Goal: Check status: Check status

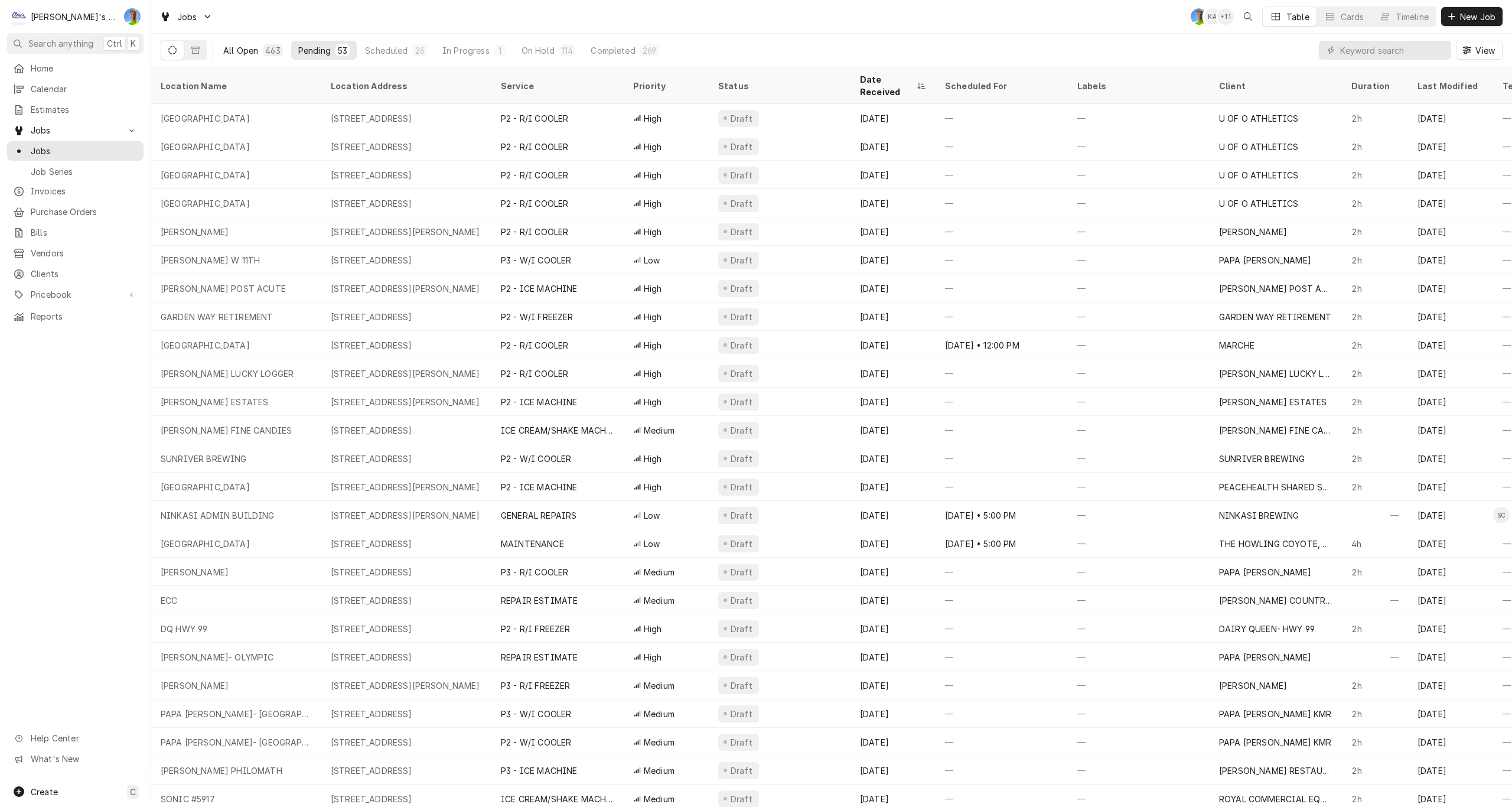
click at [233, 48] on div "All Open" at bounding box center [241, 51] width 35 height 12
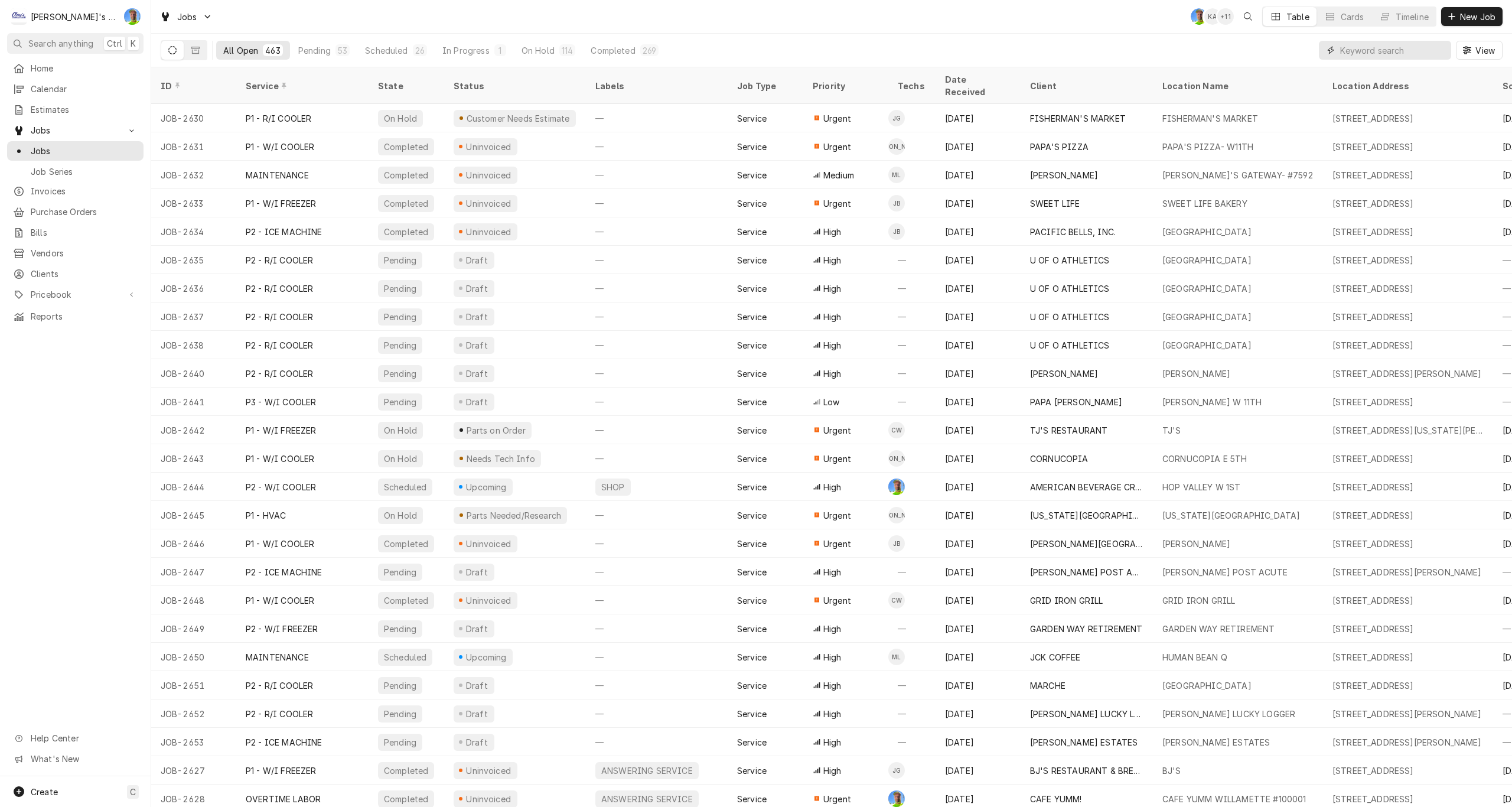
click at [1354, 54] on input "Dynamic Content Wrapper" at bounding box center [1392, 50] width 105 height 19
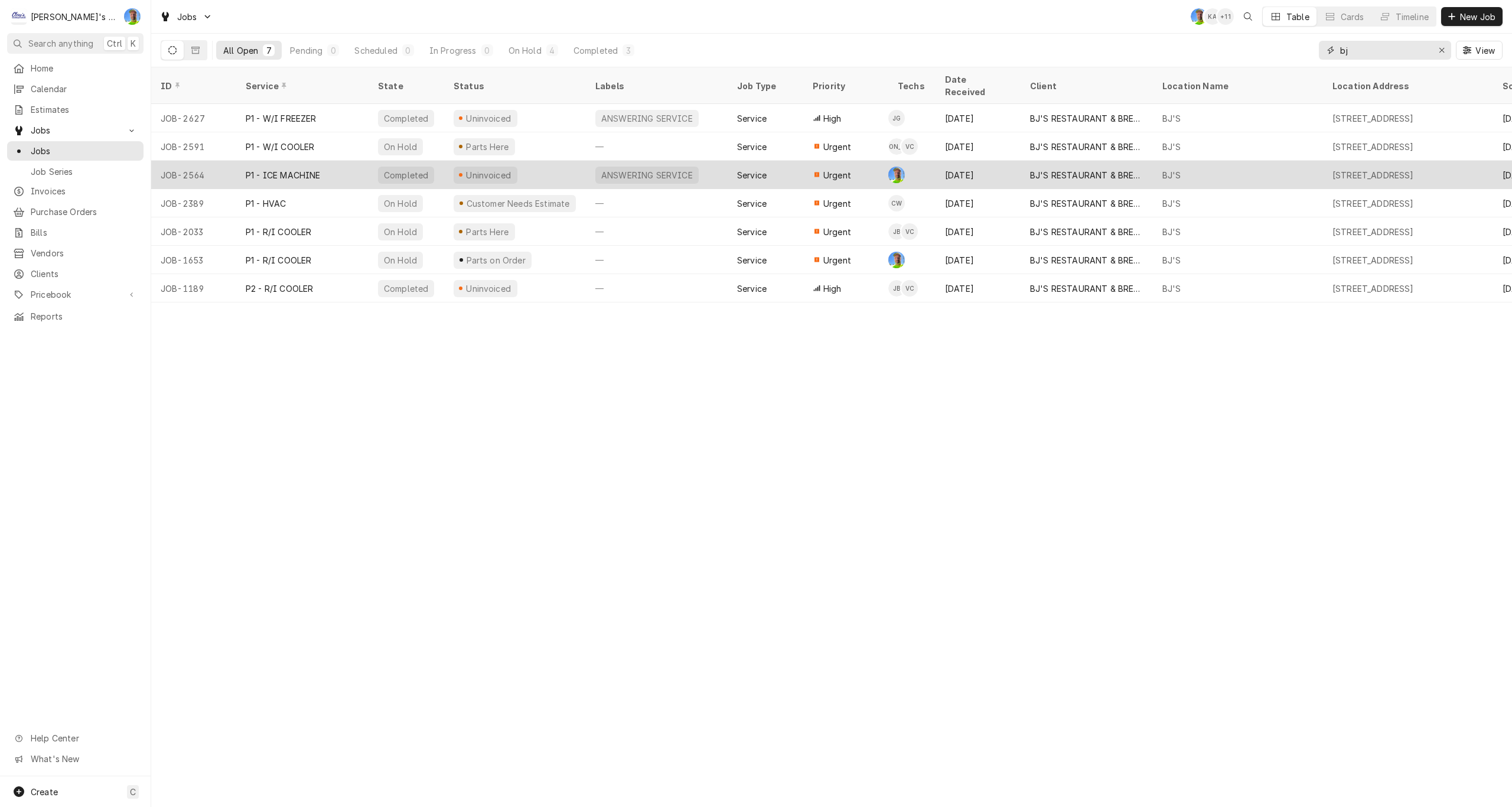
type input "bj"
click at [789, 164] on div "Service" at bounding box center [765, 175] width 75 height 29
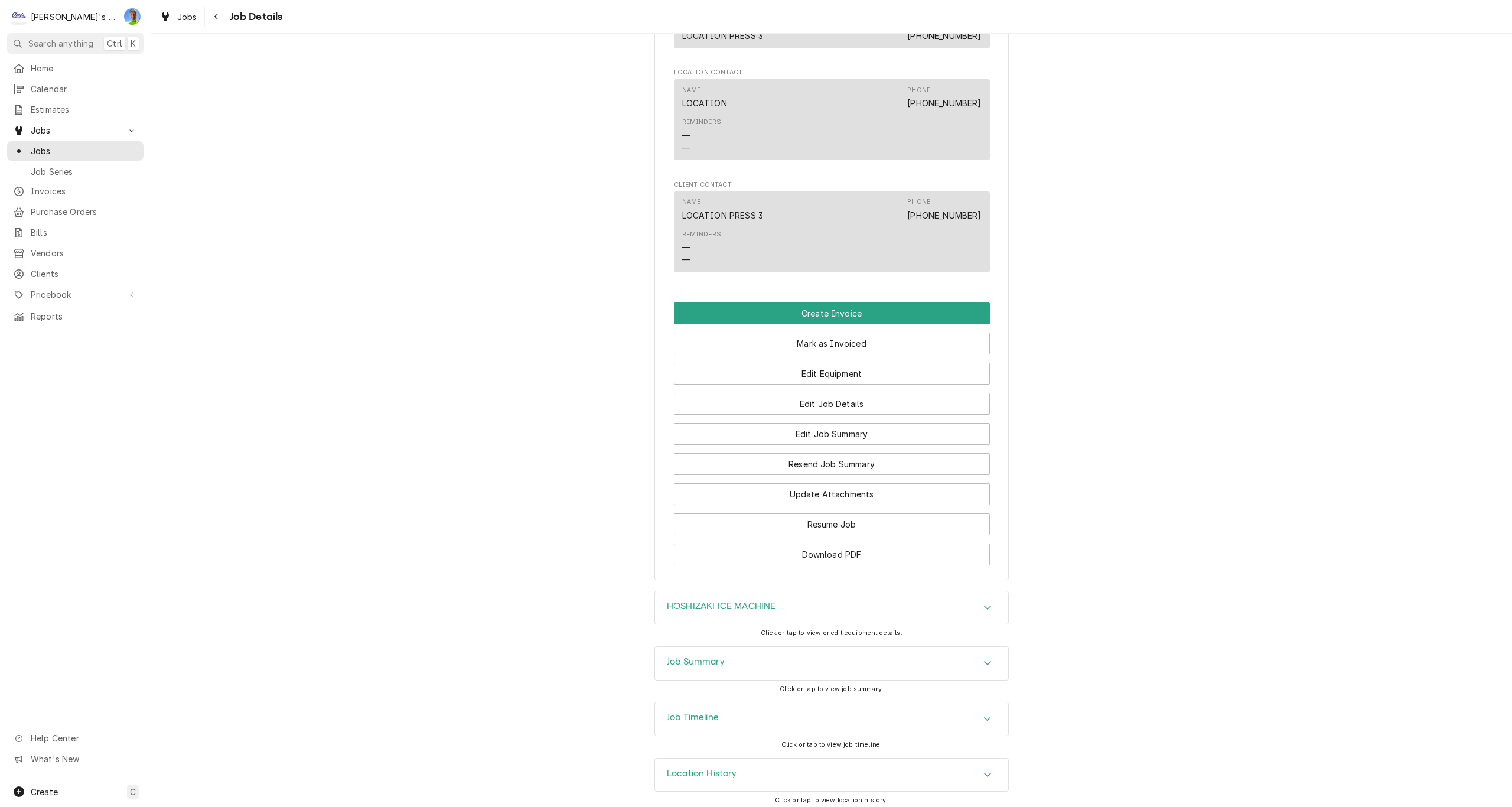
scroll to position [891, 0]
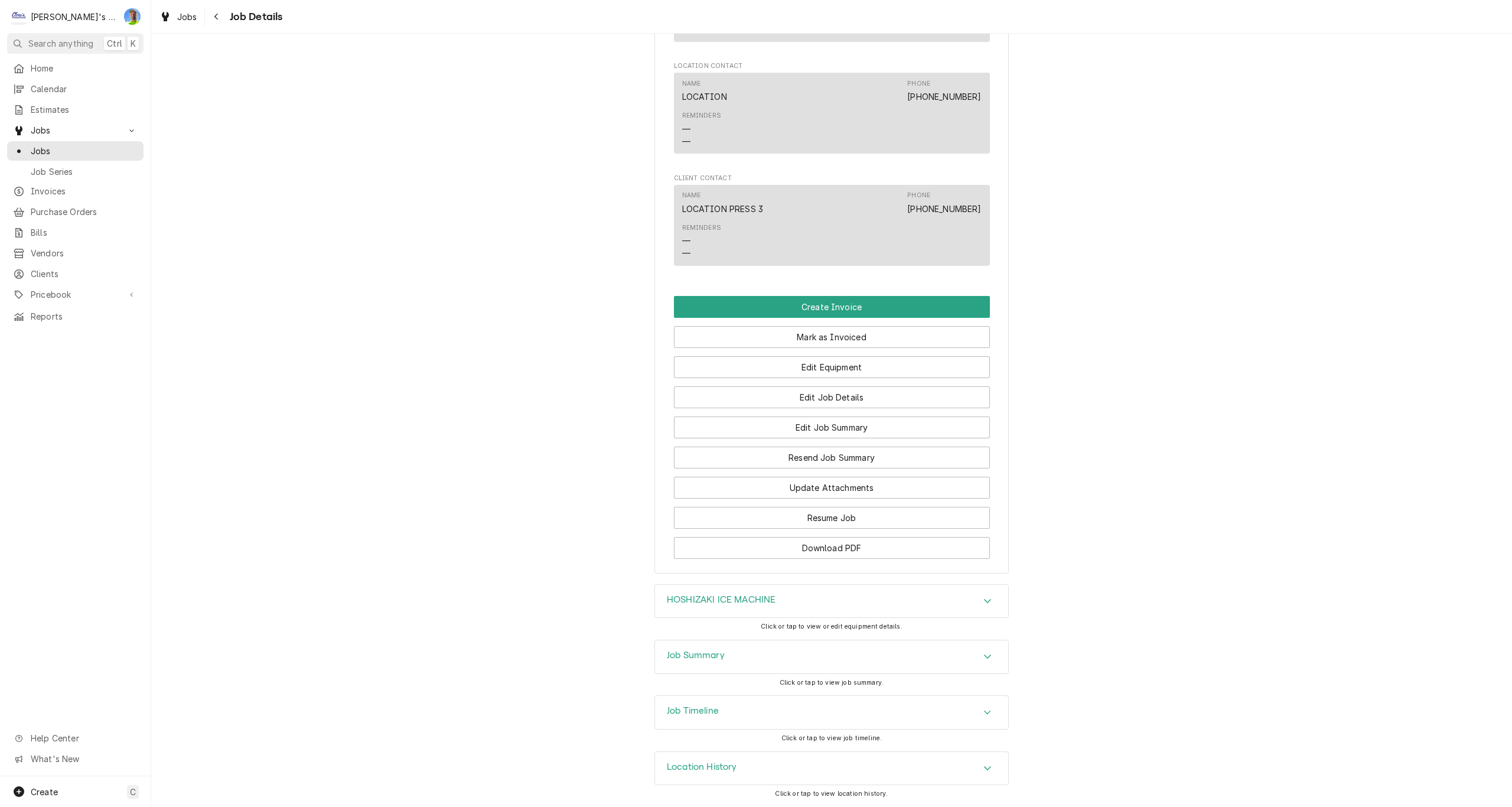
click at [983, 605] on div "Accordion Header" at bounding box center [987, 601] width 17 height 14
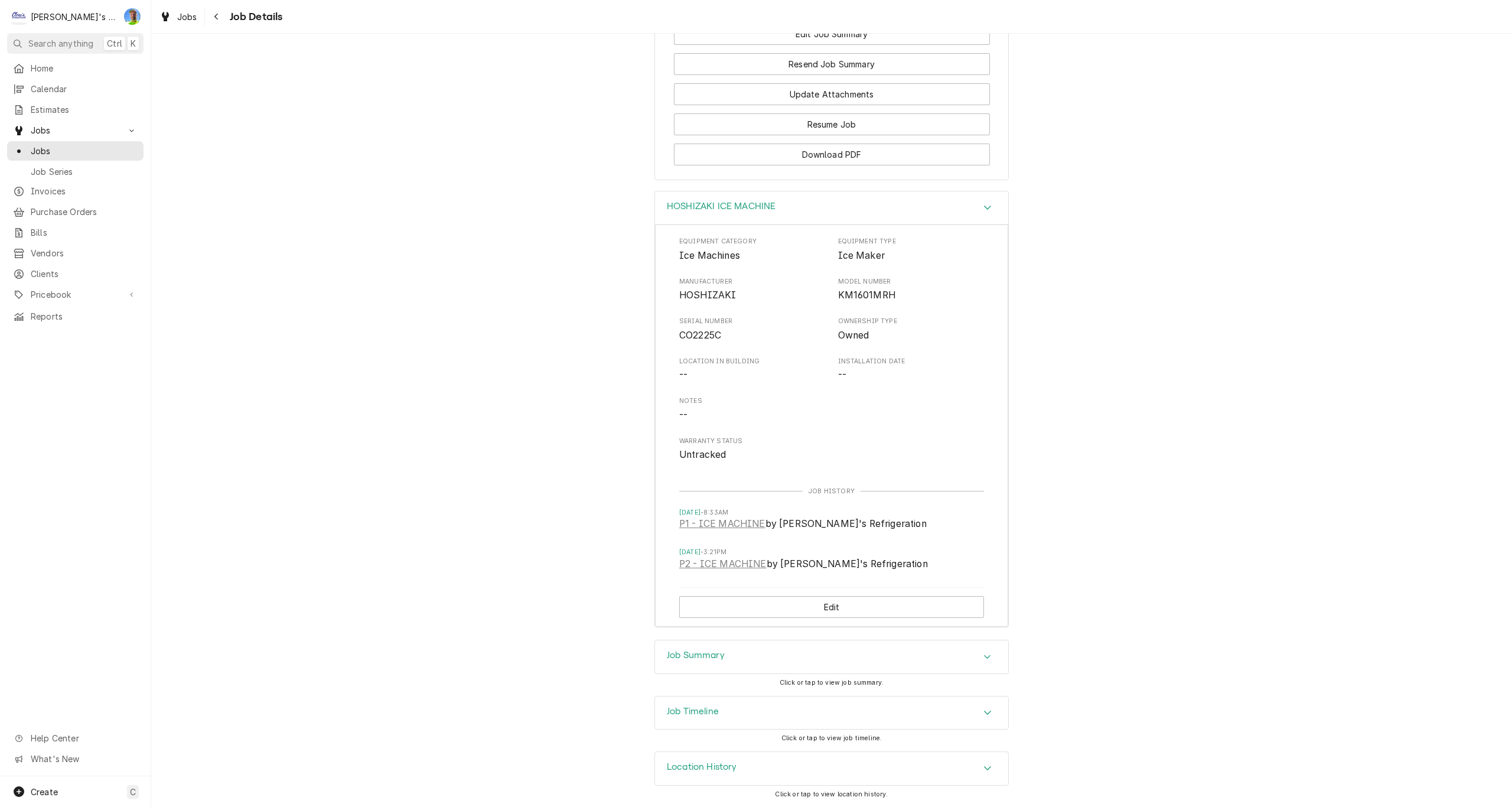
scroll to position [1284, 0]
click at [715, 560] on link "P2 - ICE MACHINE" at bounding box center [723, 564] width 88 height 14
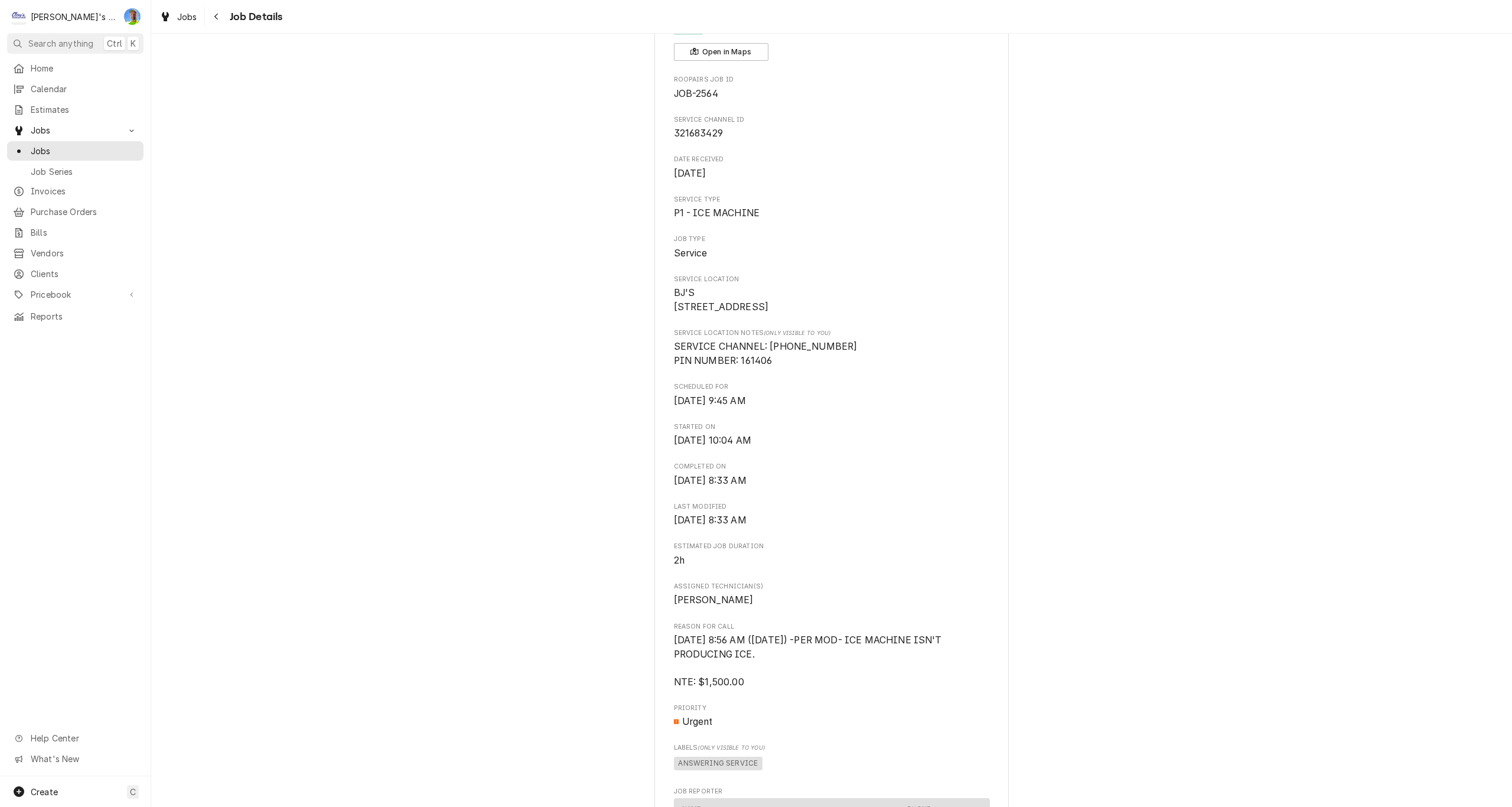
scroll to position [0, 0]
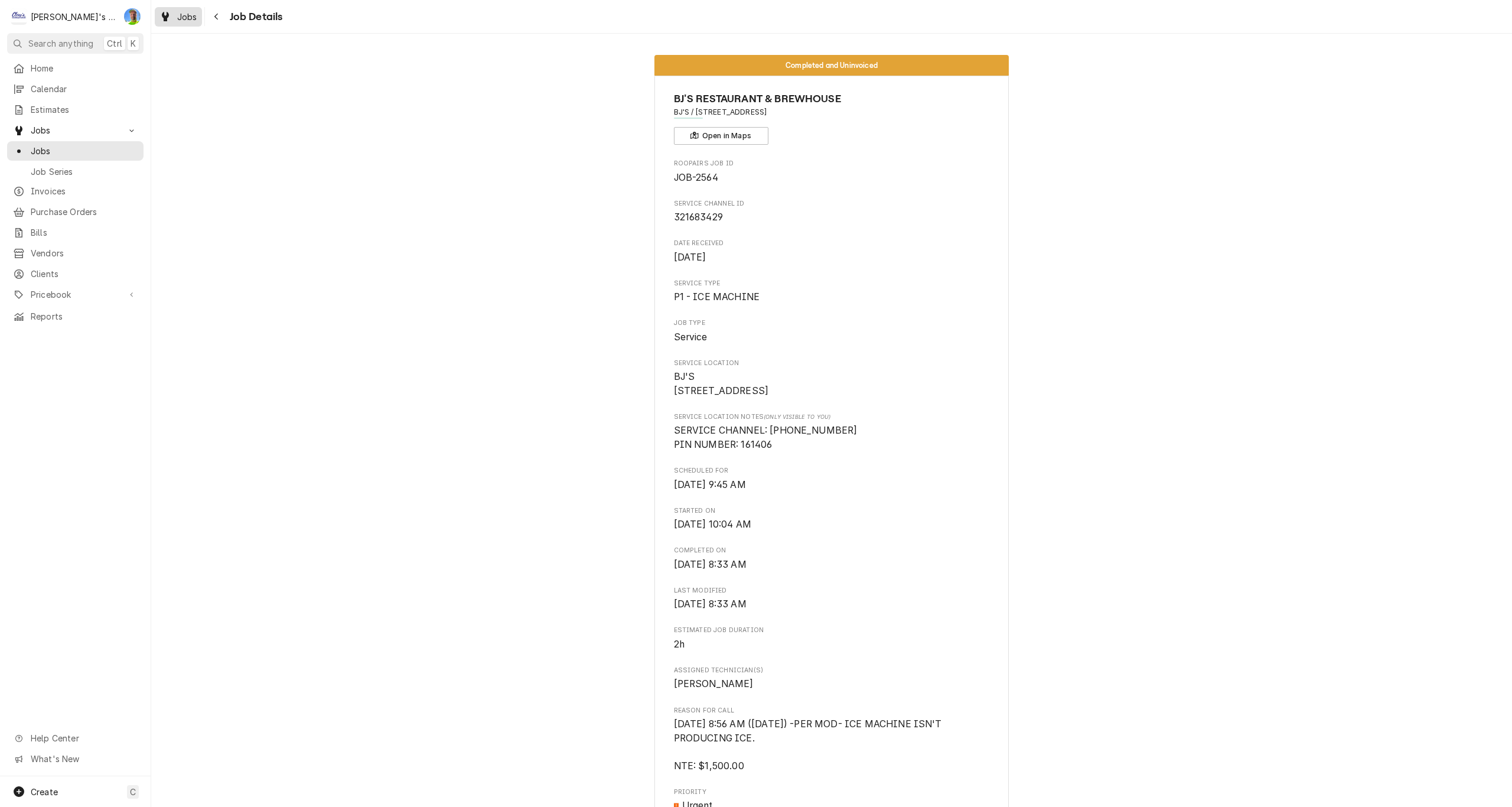
click at [177, 20] on span "Jobs" at bounding box center [187, 17] width 20 height 12
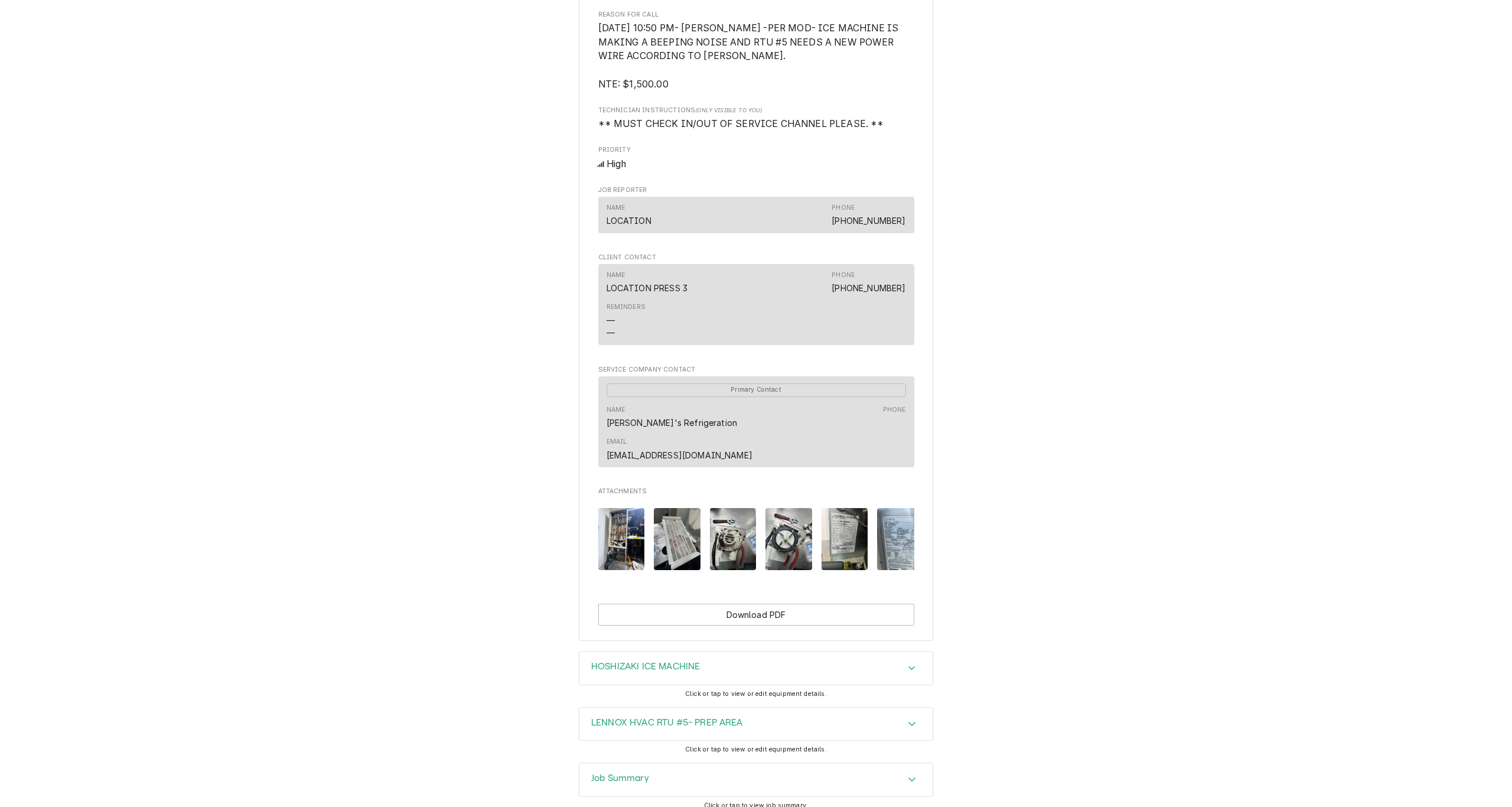
scroll to position [652, 0]
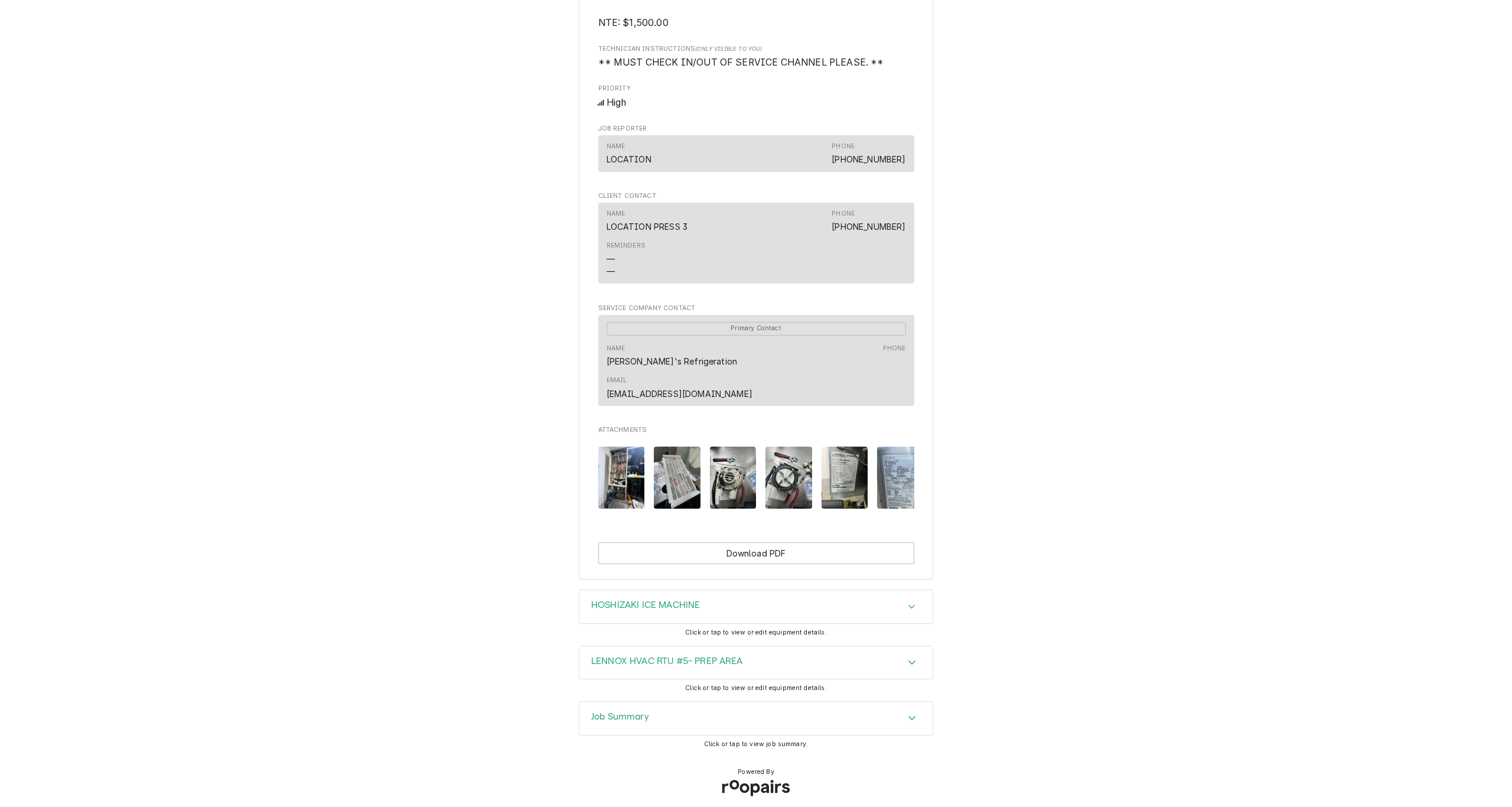
click at [900, 701] on div "Job Summary" at bounding box center [756, 718] width 353 height 33
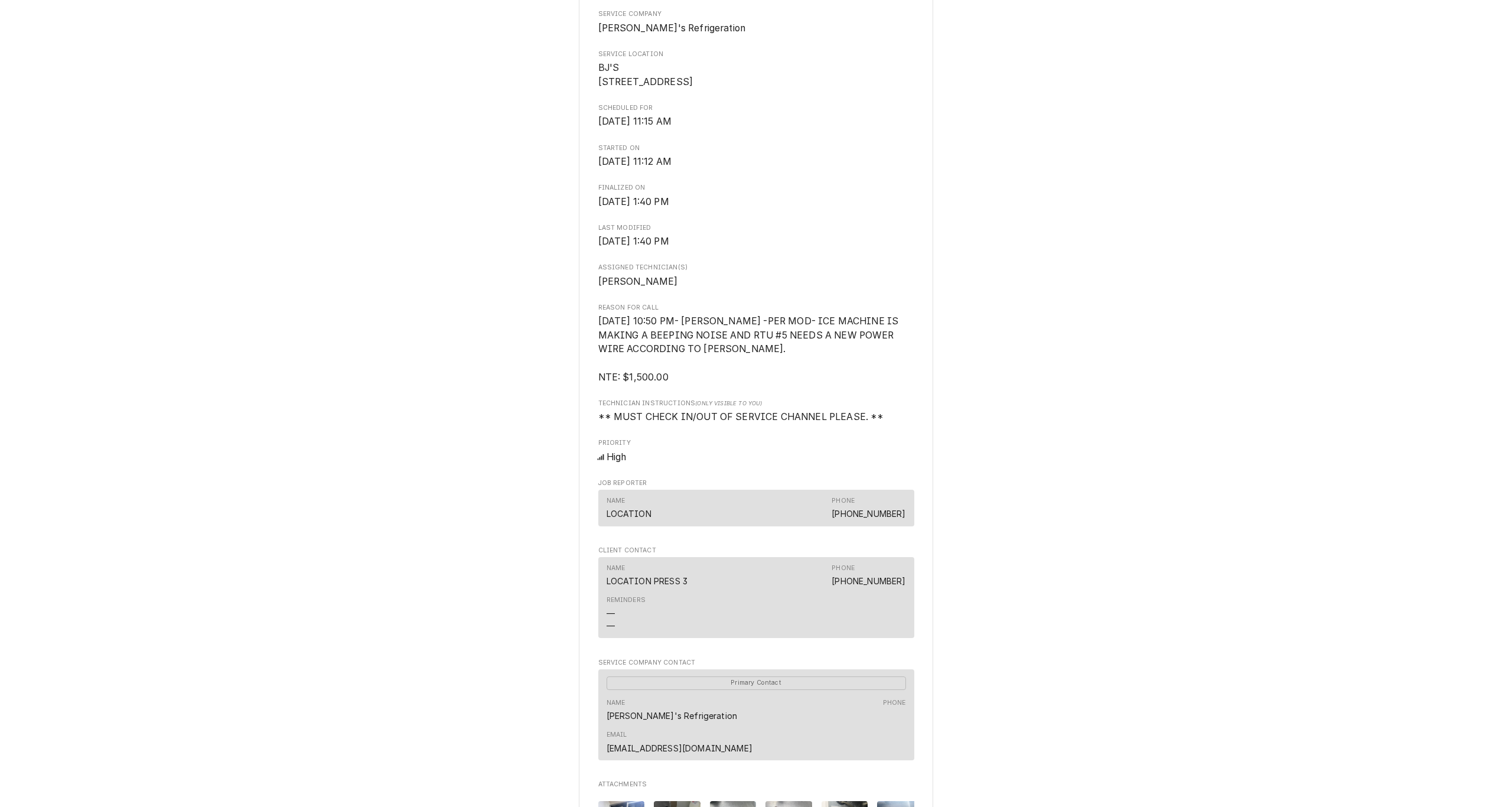
scroll to position [0, 0]
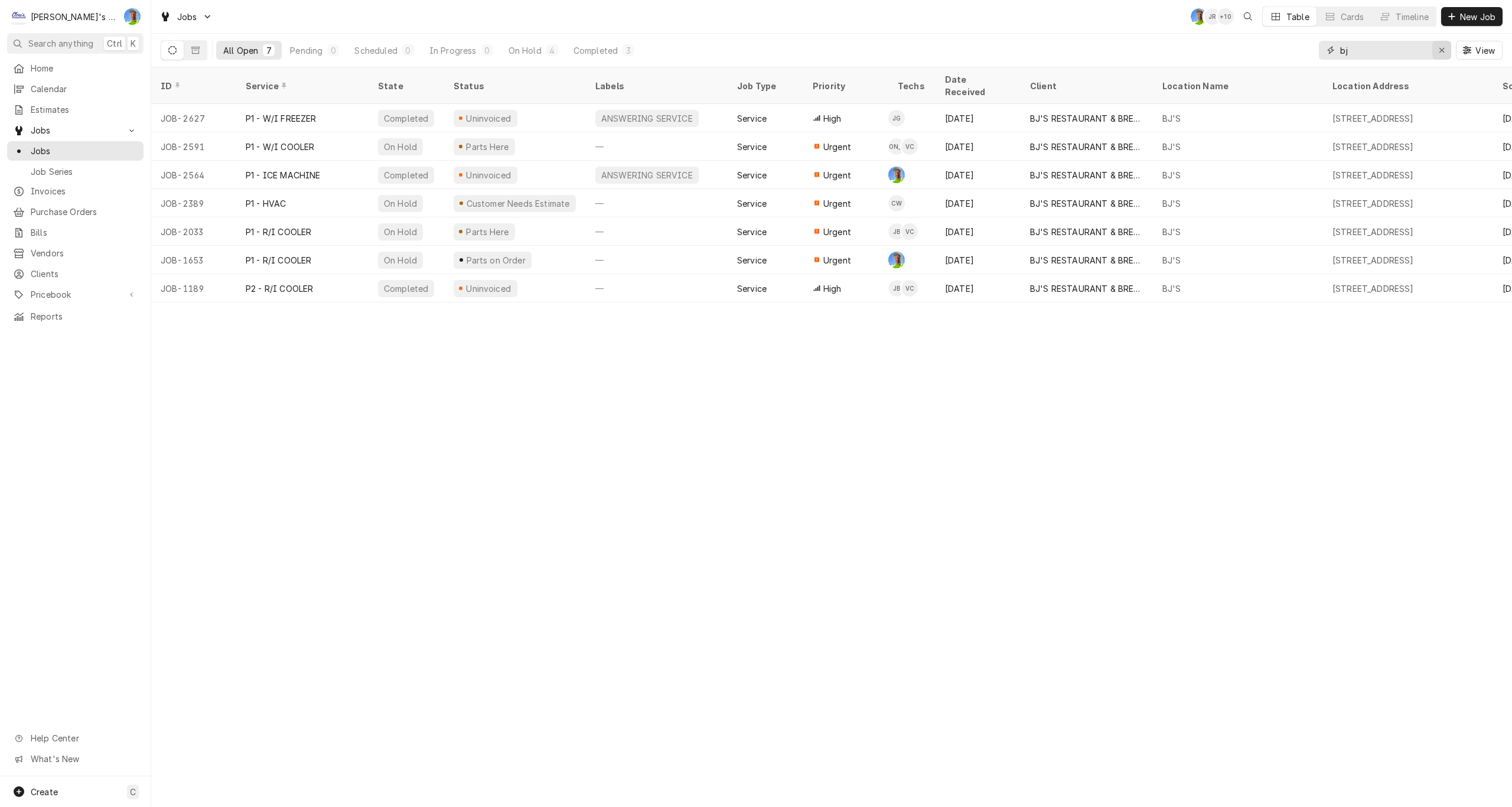
click at [1441, 56] on div "Erase input" at bounding box center [1442, 51] width 12 height 12
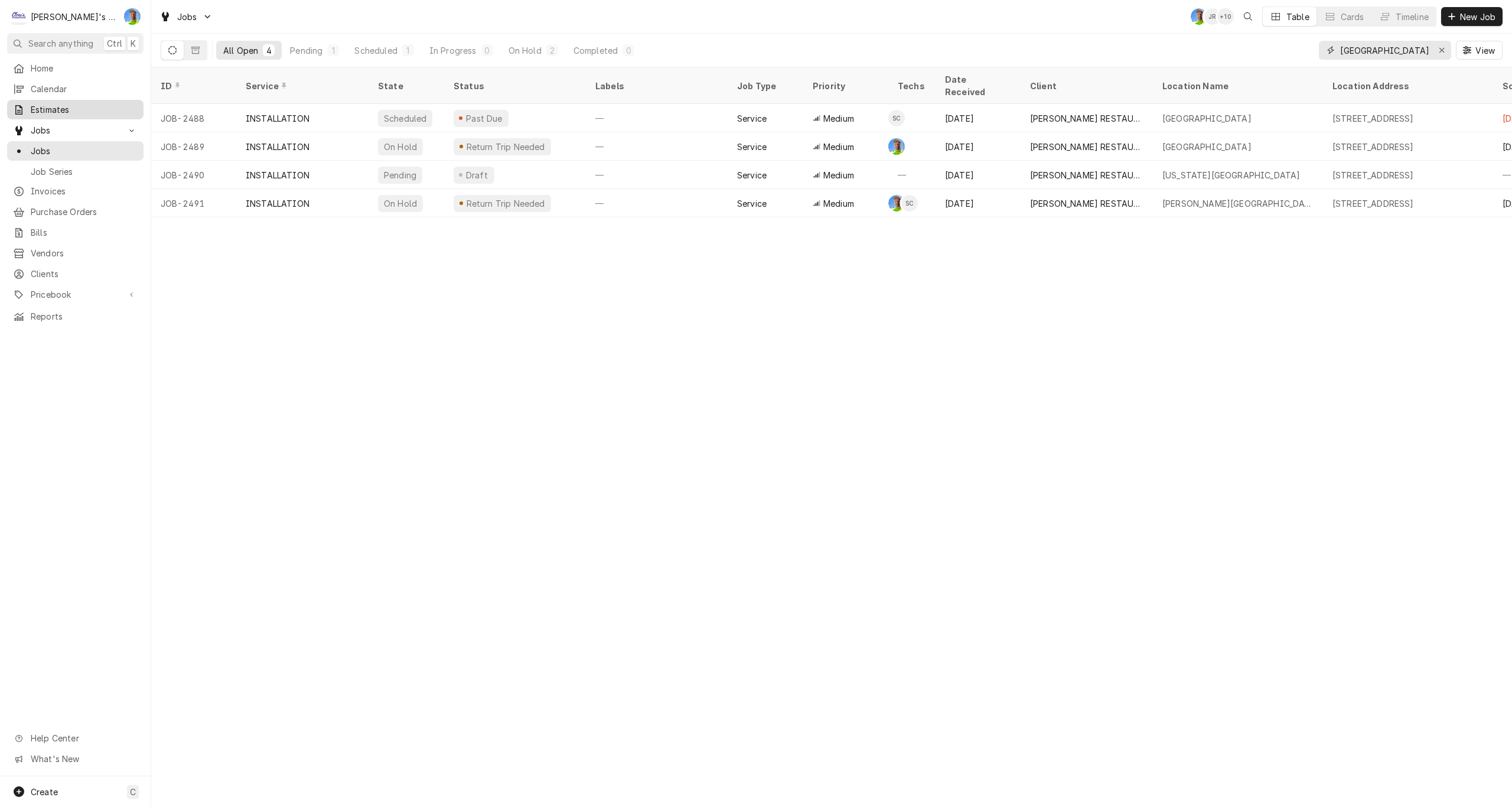
type input "[GEOGRAPHIC_DATA]"
click at [1441, 46] on icon "Erase input" at bounding box center [1442, 50] width 7 height 8
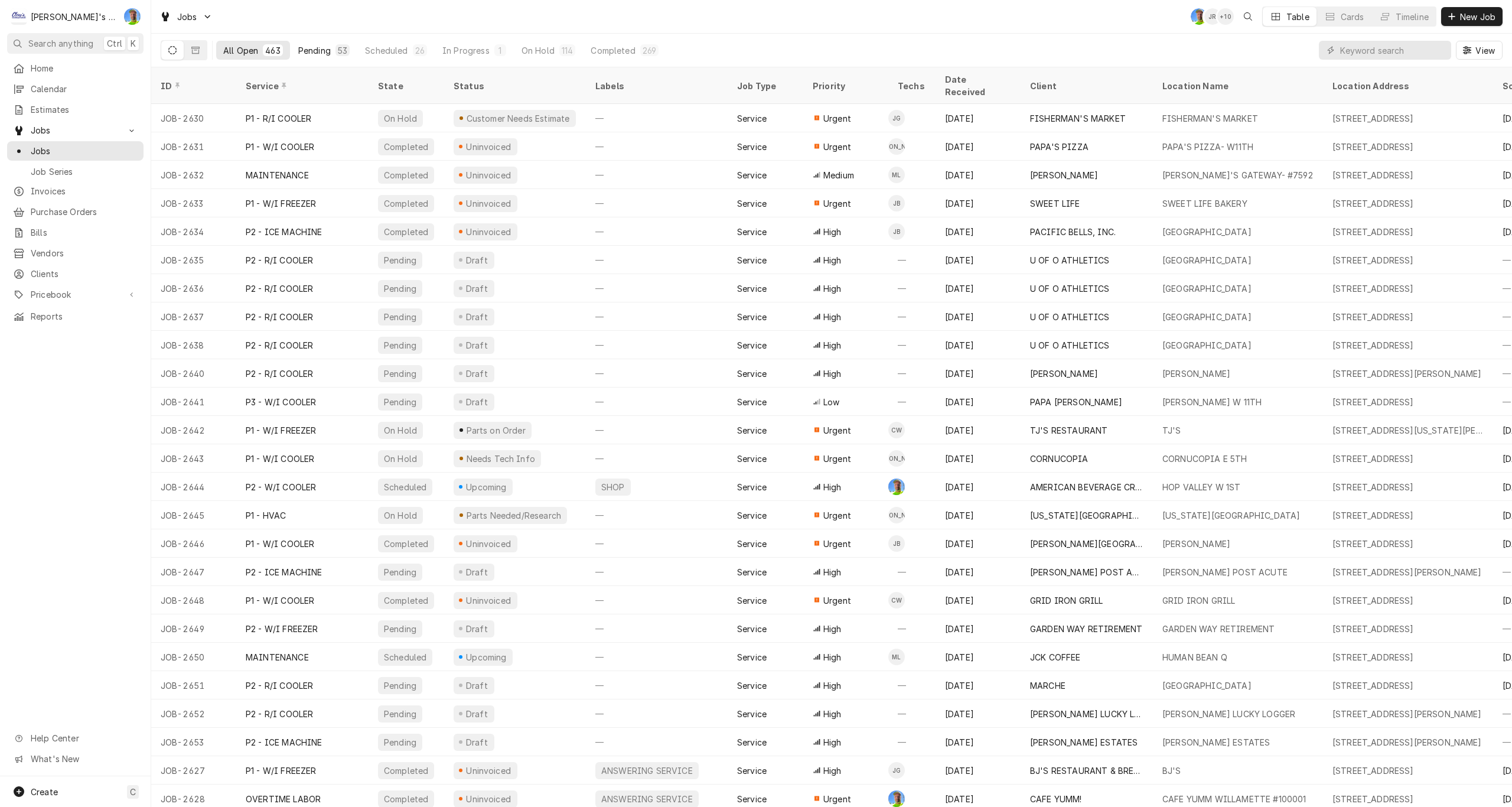
click at [316, 51] on div "Pending" at bounding box center [314, 51] width 32 height 12
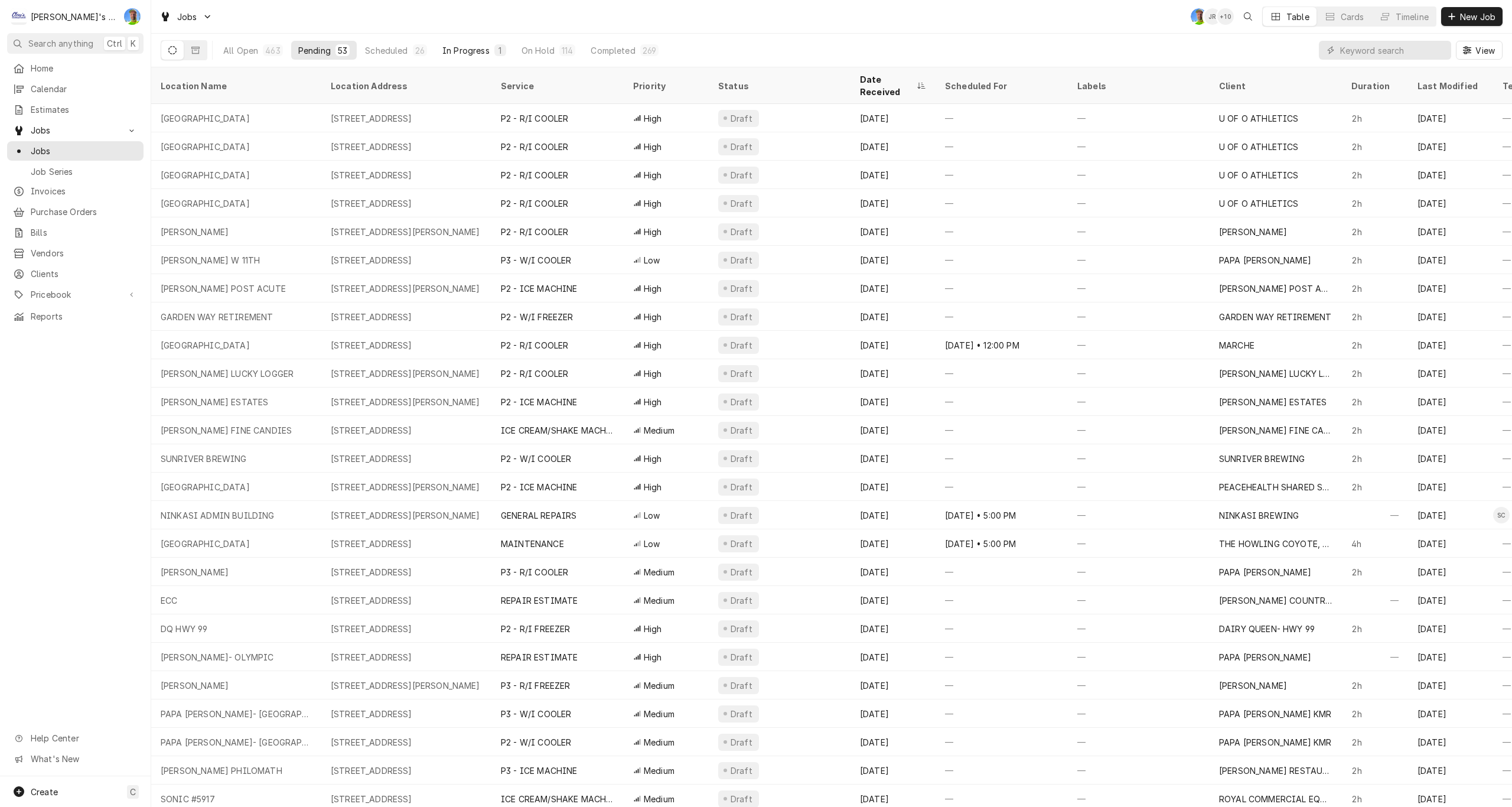
click at [451, 55] on div "In Progress" at bounding box center [466, 51] width 48 height 12
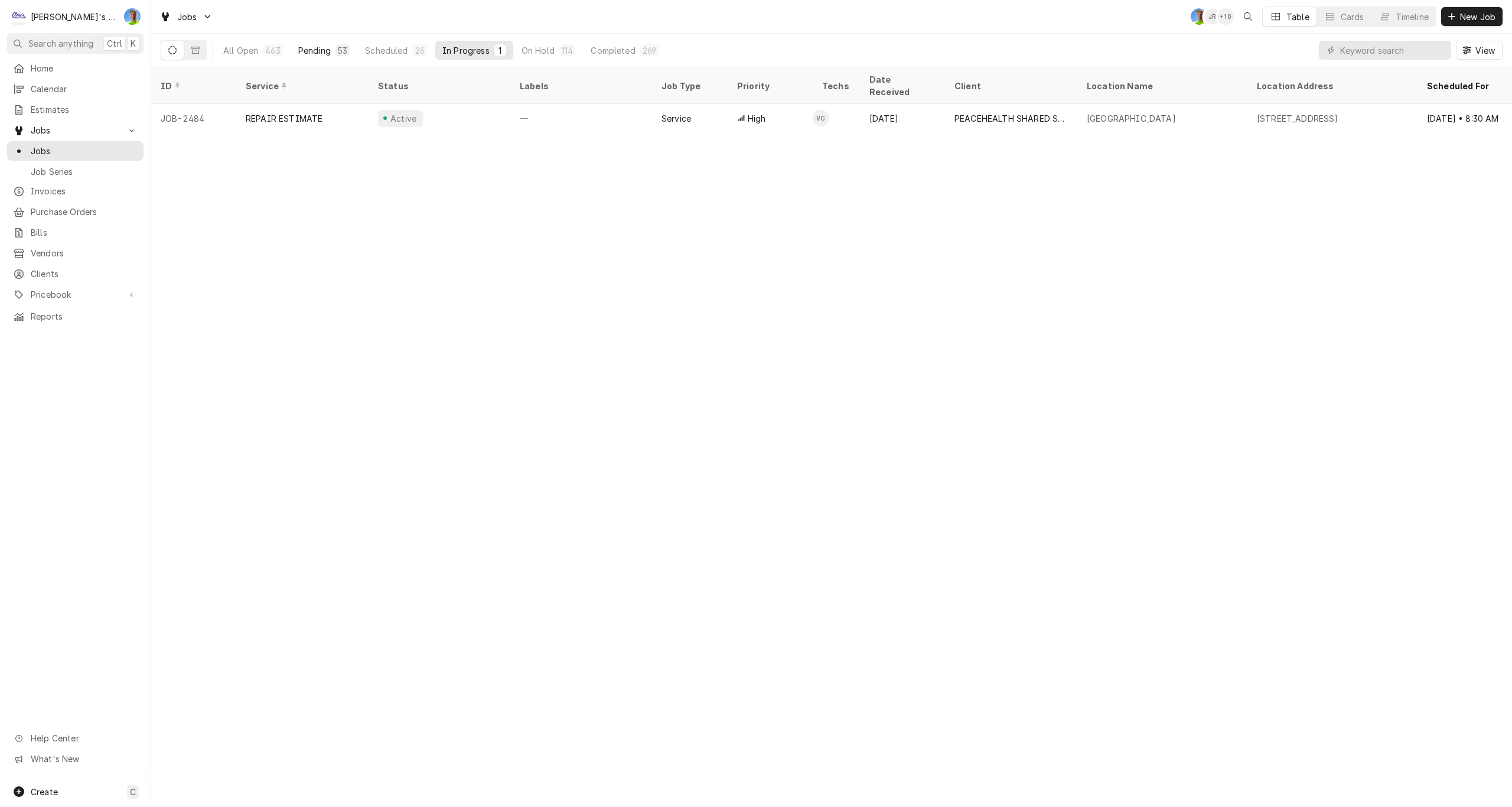
click at [308, 48] on div "Pending" at bounding box center [314, 51] width 32 height 12
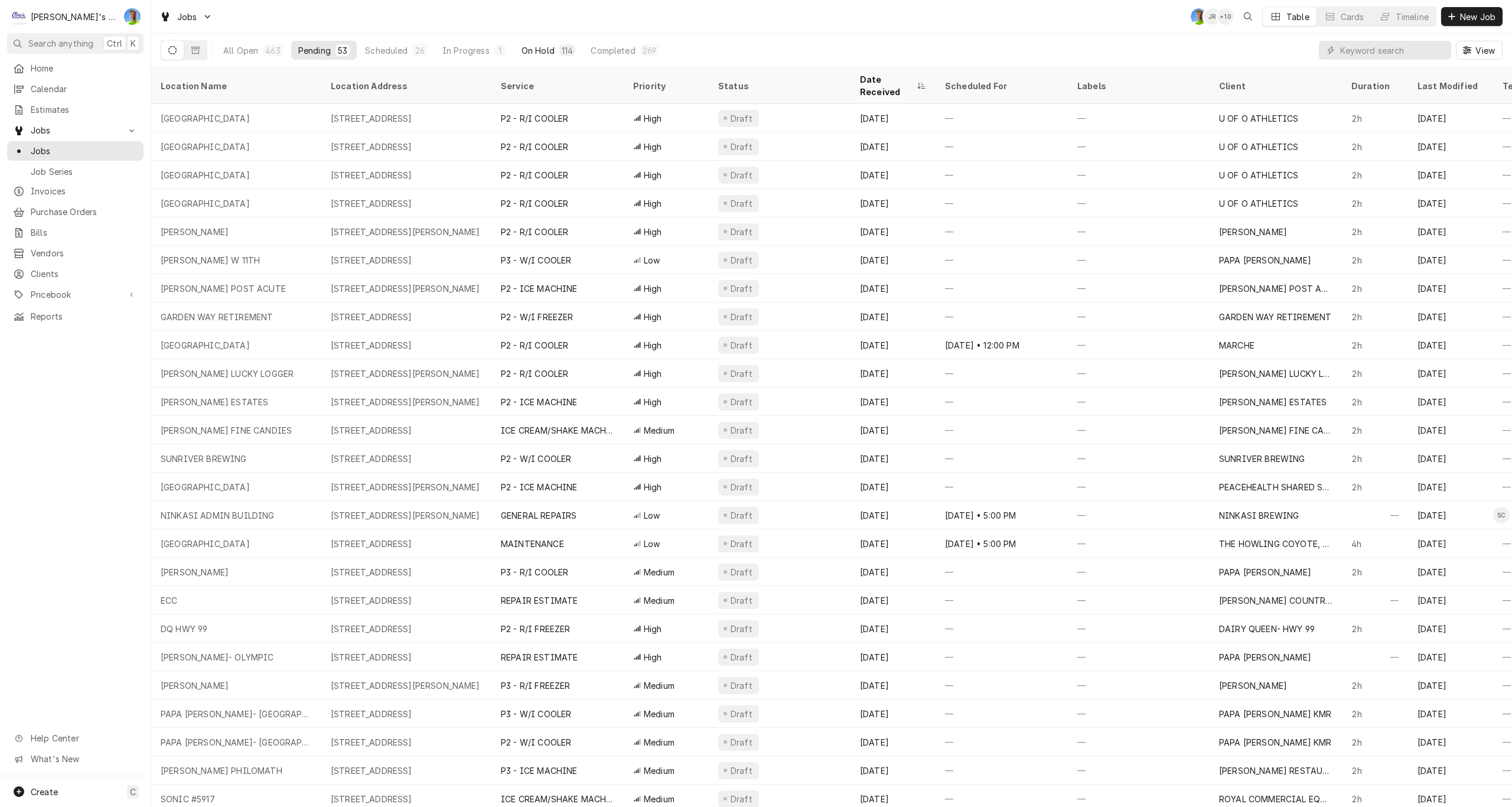
click at [547, 56] on div "On Hold" at bounding box center [538, 51] width 33 height 12
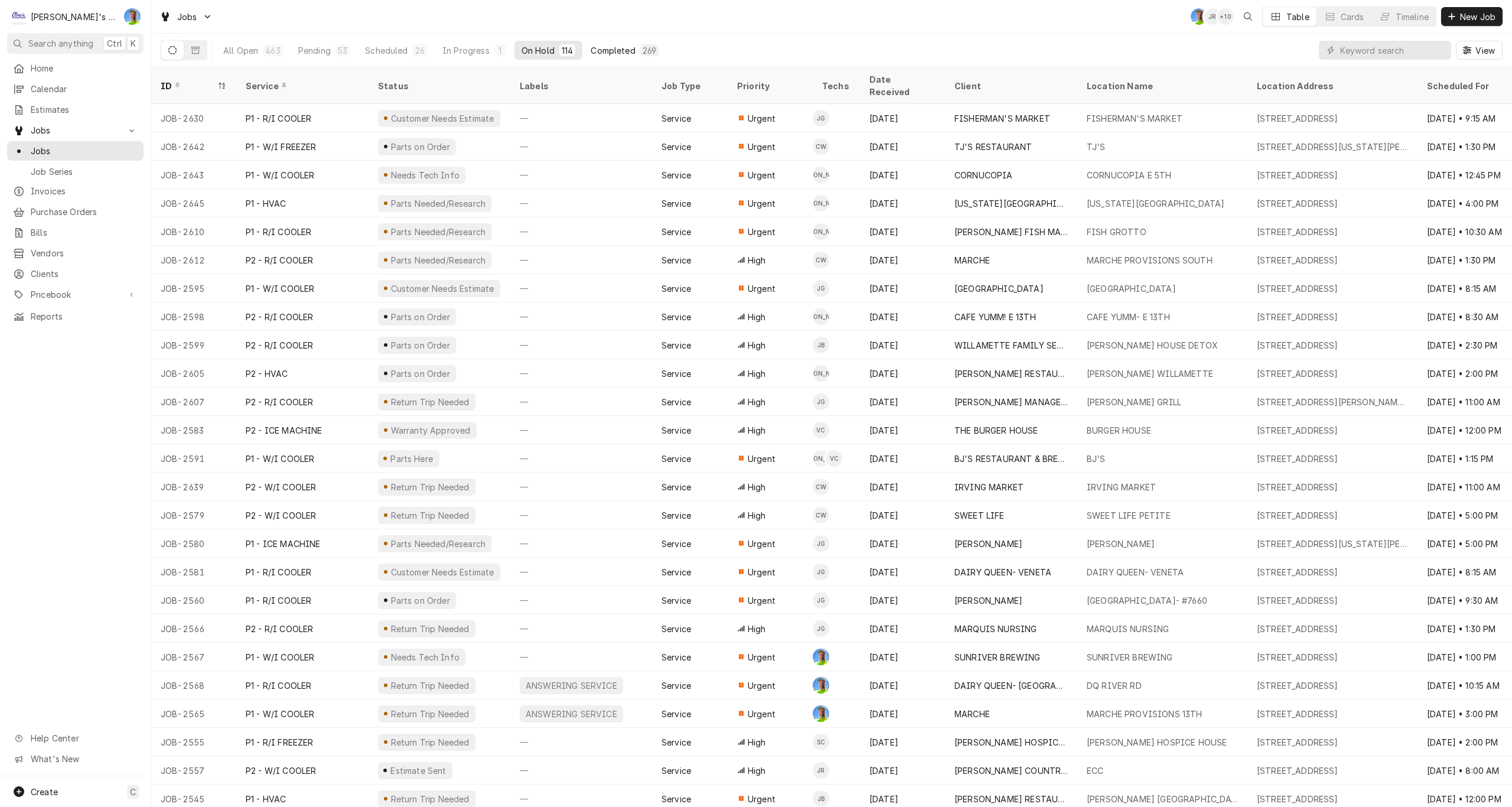
click at [603, 42] on button "Completed 269" at bounding box center [624, 50] width 82 height 19
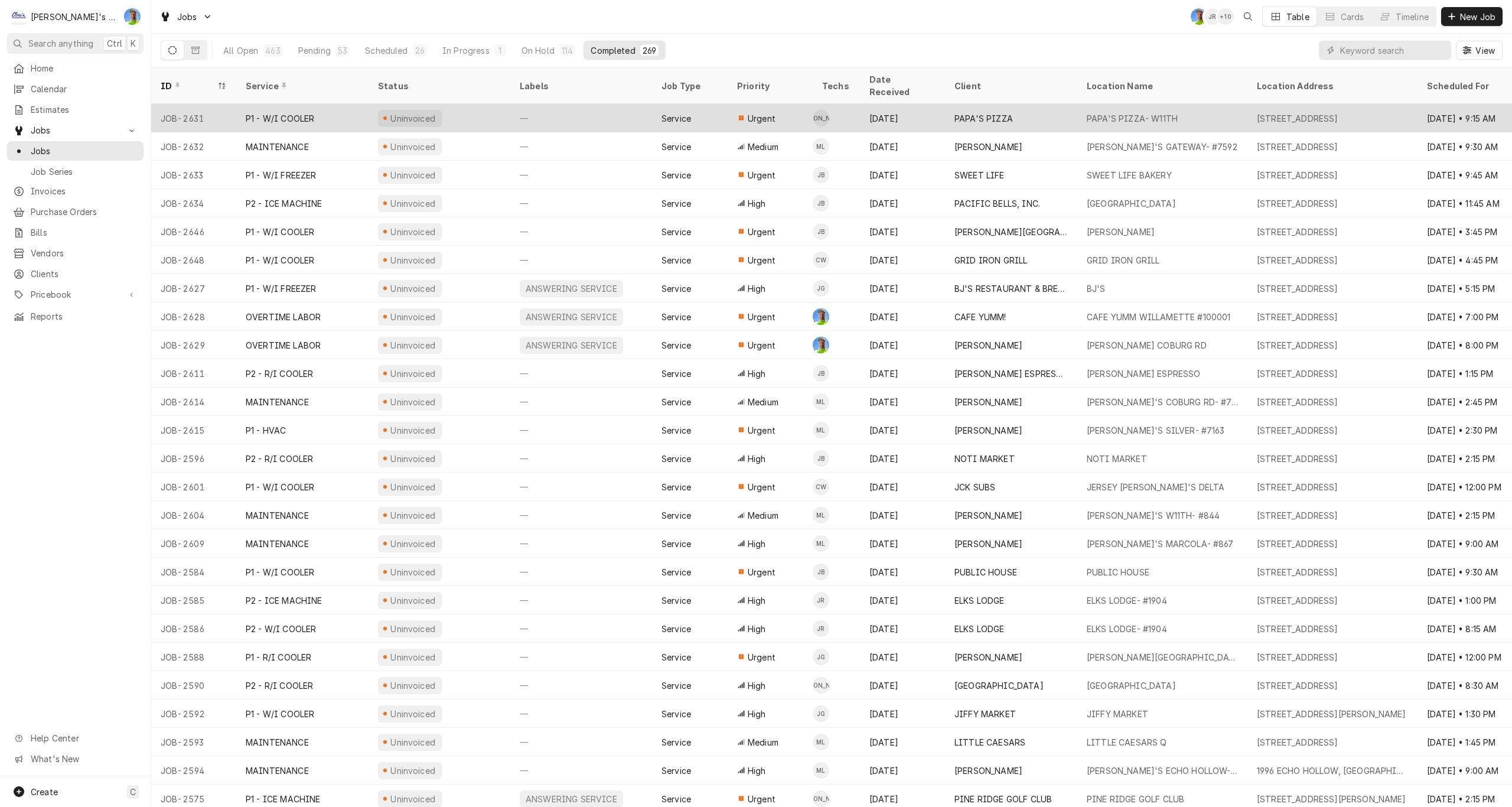
click at [296, 112] on div "P1 - W/I COOLER" at bounding box center [279, 119] width 69 height 12
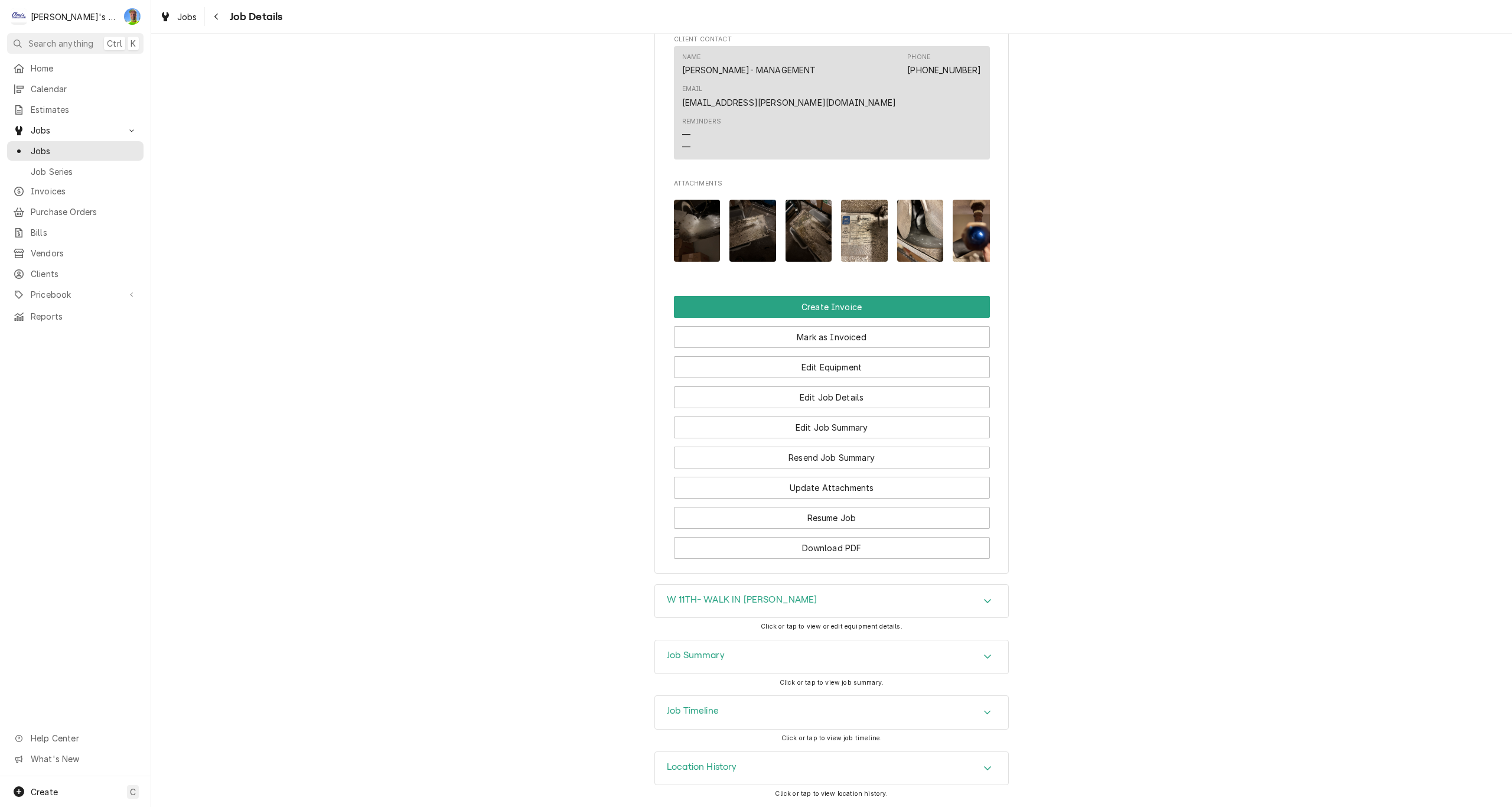
scroll to position [1190, 0]
click at [680, 667] on div "Job Summary" at bounding box center [832, 657] width 353 height 33
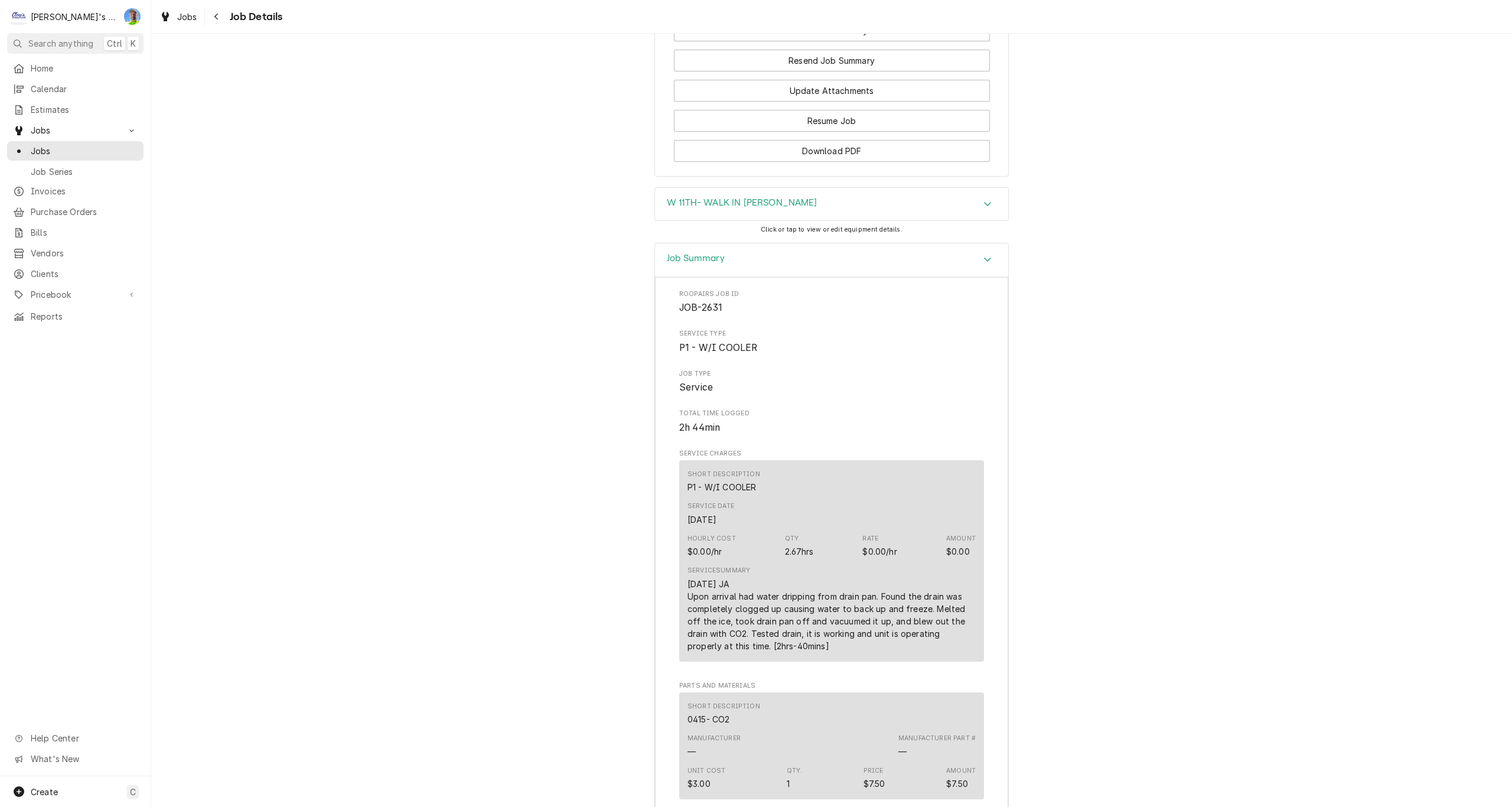
scroll to position [1603, 0]
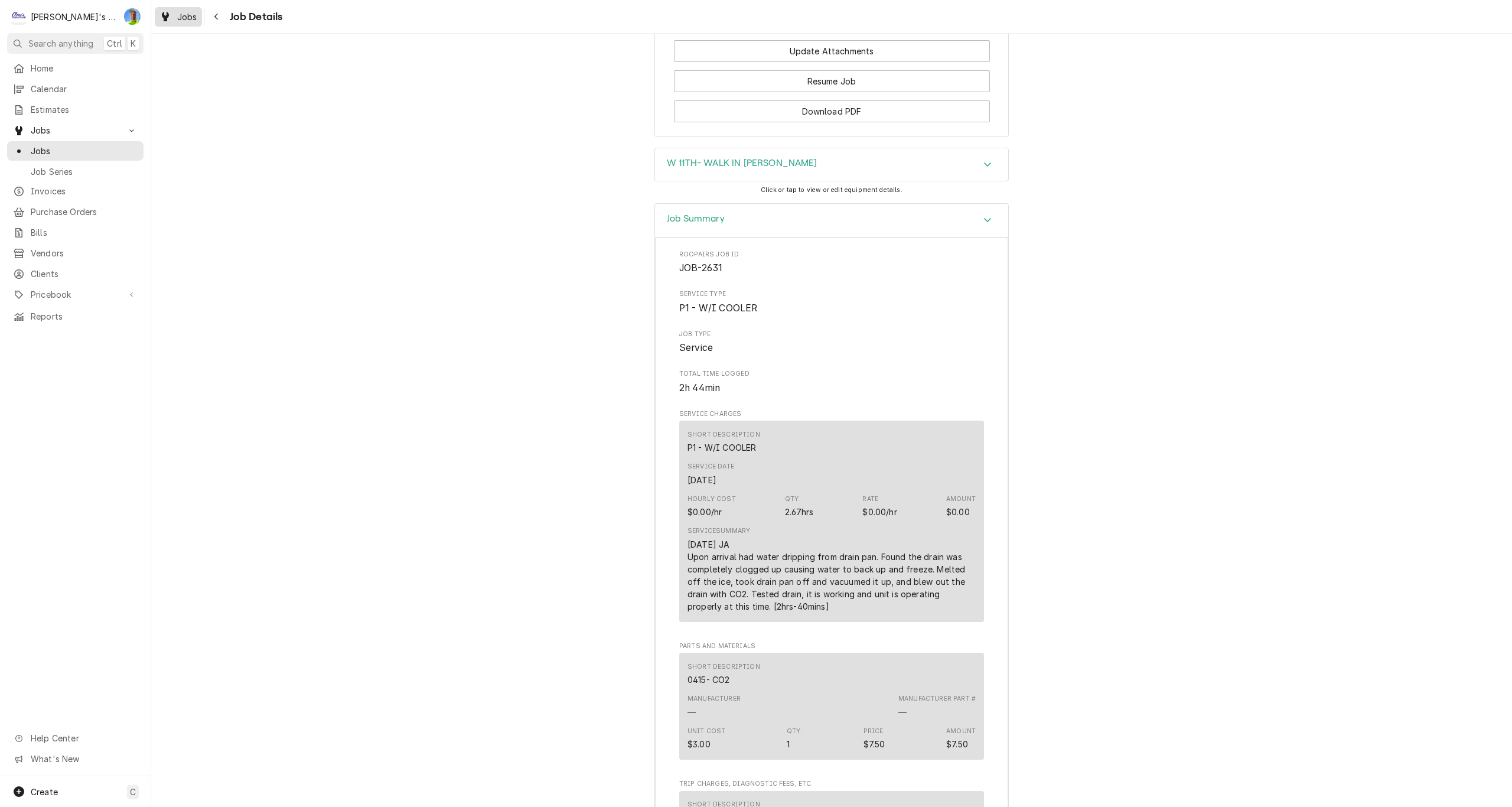
click at [172, 14] on div "Jobs" at bounding box center [178, 17] width 42 height 15
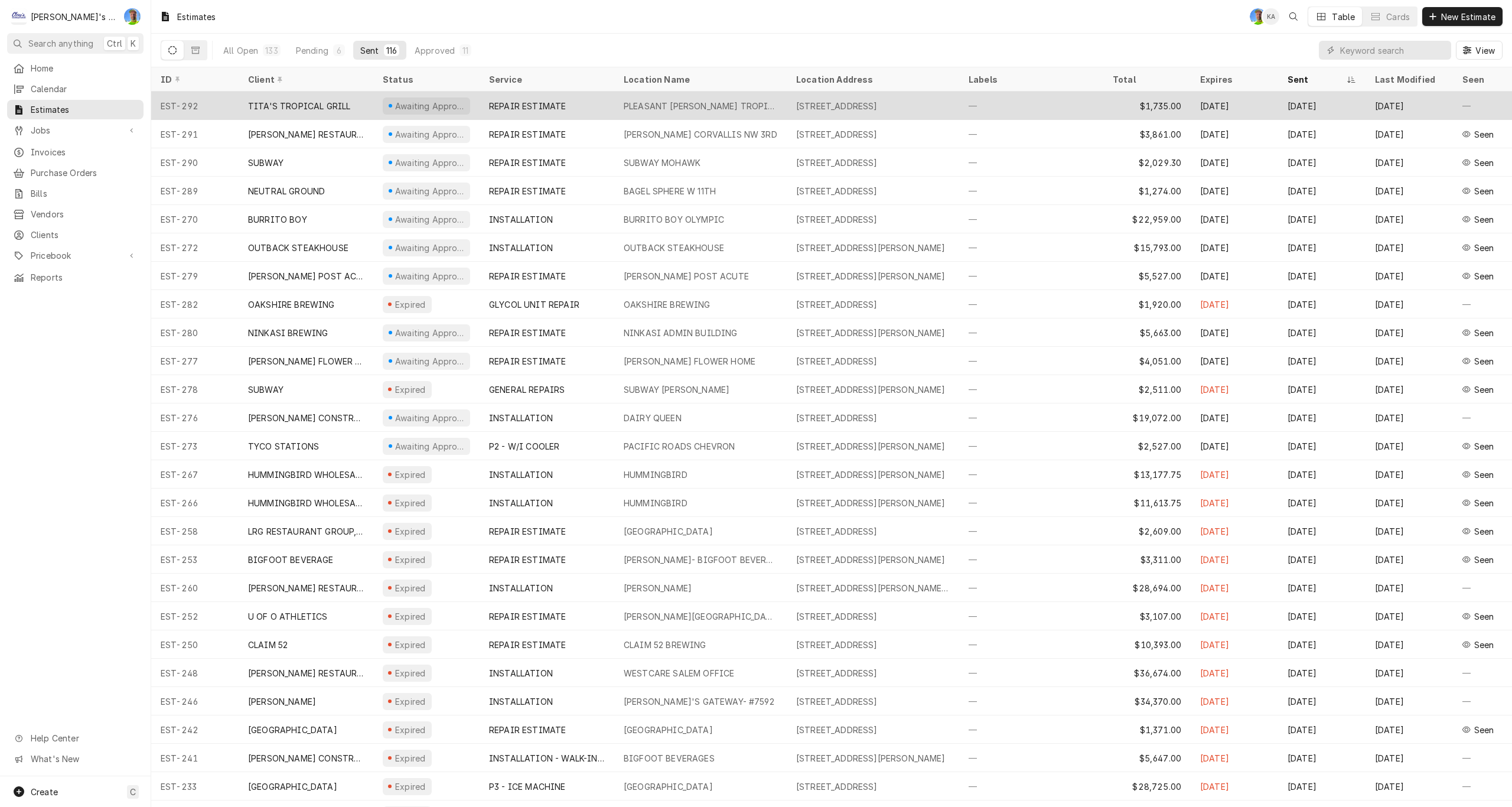
click at [722, 100] on div "PLEASANT [PERSON_NAME] TROPICAL GRILL" at bounding box center [700, 106] width 153 height 12
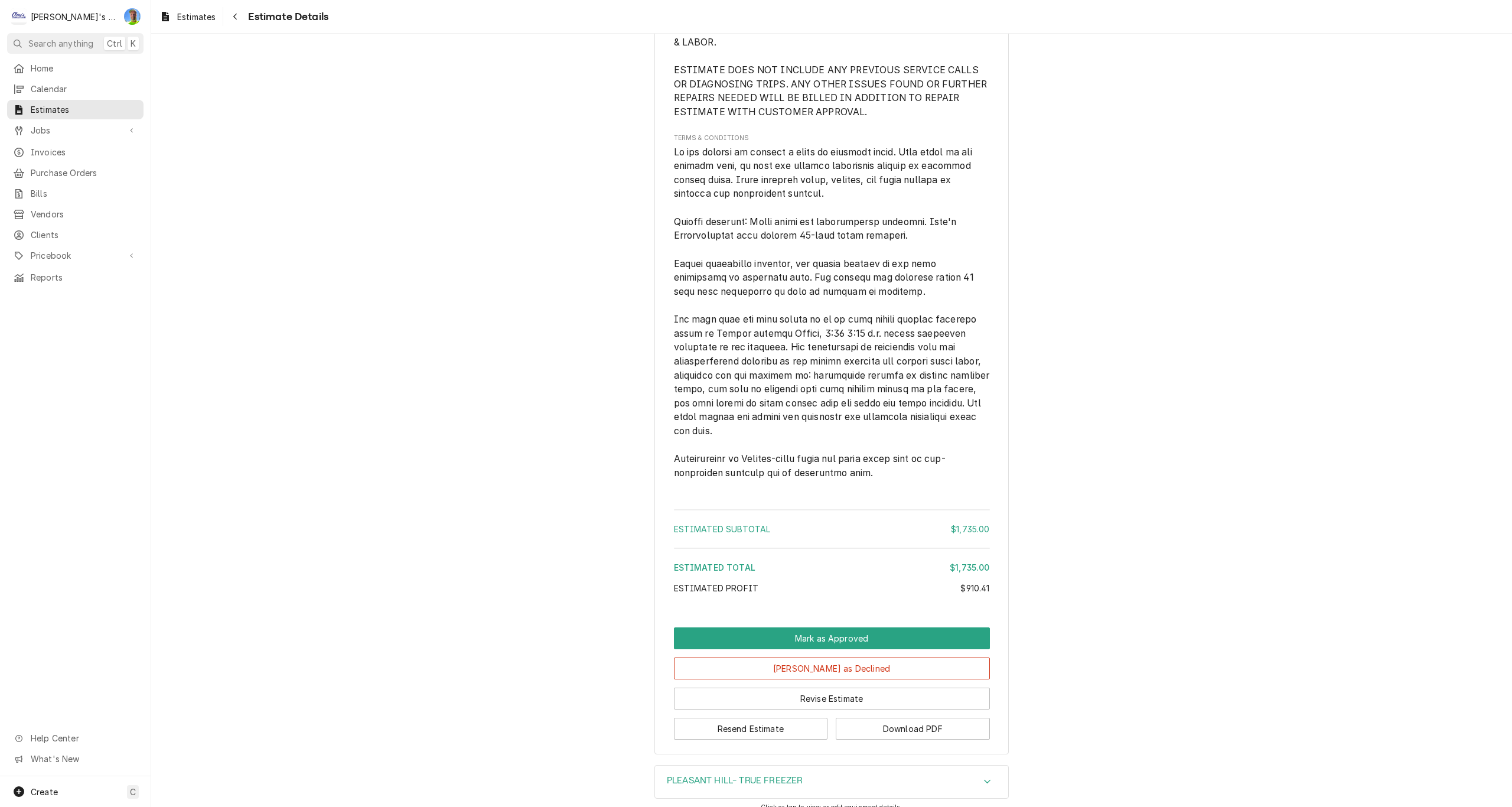
scroll to position [2025, 0]
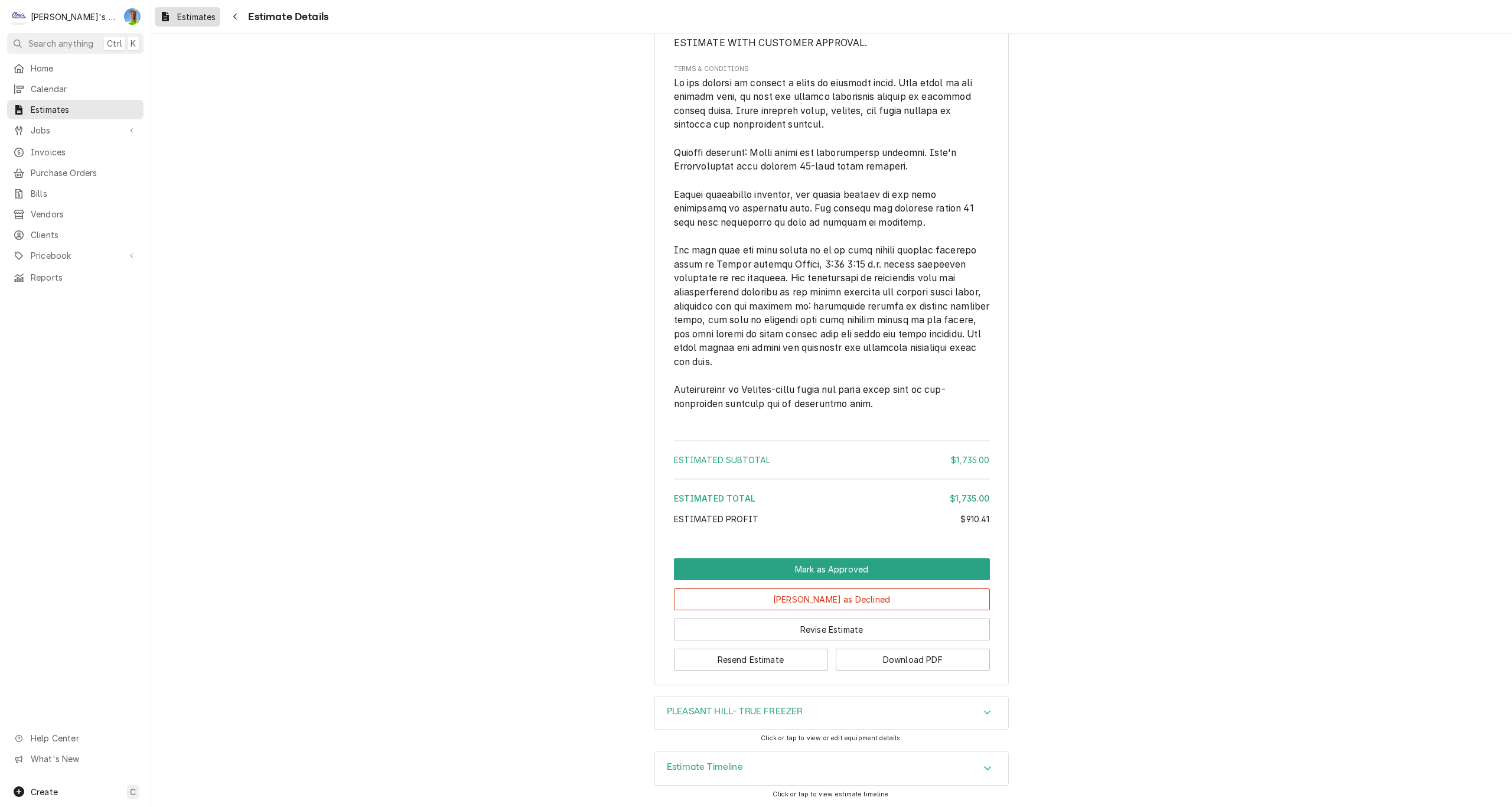
click at [189, 20] on span "Estimates" at bounding box center [196, 17] width 38 height 12
